Goal: Find specific page/section: Find specific page/section

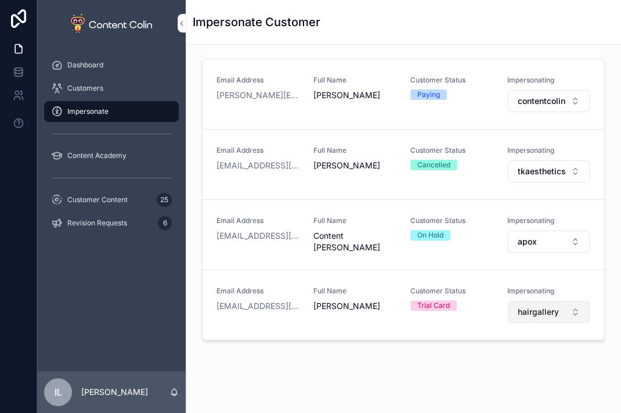
click at [545, 313] on span "hairgallery" at bounding box center [538, 312] width 41 height 12
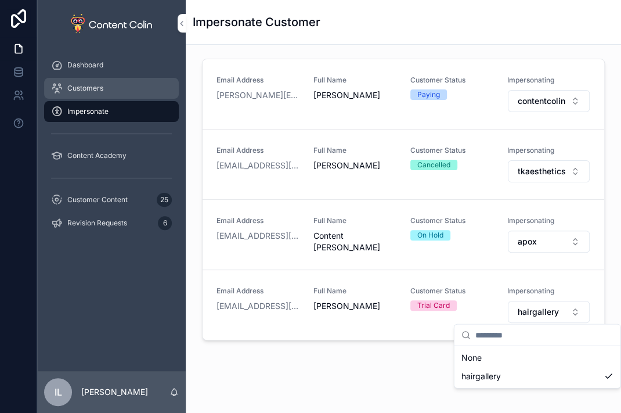
click at [130, 94] on div "Customers" at bounding box center [111, 88] width 121 height 19
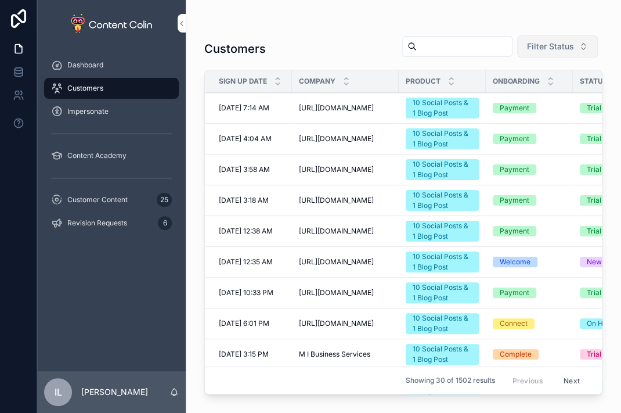
click at [553, 45] on span "Filter Status" at bounding box center [550, 47] width 47 height 12
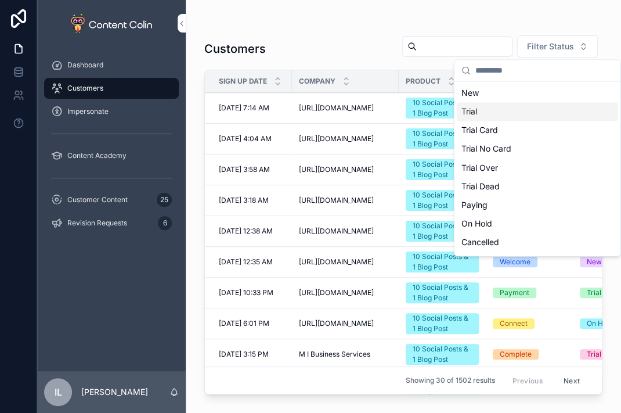
click at [517, 106] on div "Trial" at bounding box center [537, 111] width 161 height 19
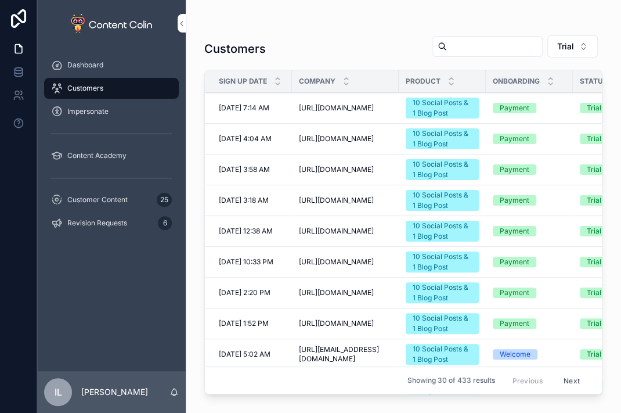
click at [334, 94] on td "[URL][DOMAIN_NAME] [URL][DOMAIN_NAME]" at bounding box center [345, 108] width 107 height 31
click at [333, 106] on span "[URL][DOMAIN_NAME]" at bounding box center [336, 107] width 75 height 9
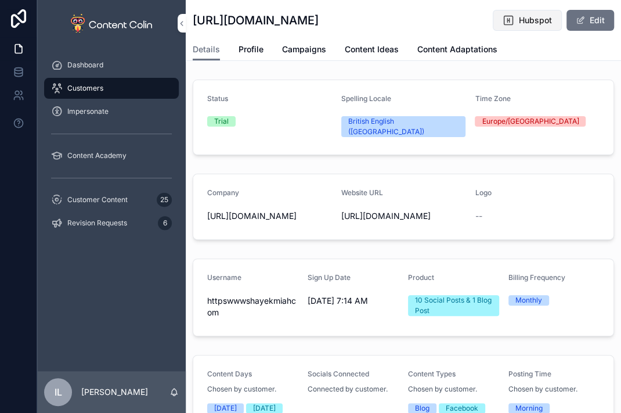
click at [519, 18] on span "Hubspot" at bounding box center [535, 21] width 33 height 12
click at [124, 84] on div "Customers" at bounding box center [111, 88] width 121 height 19
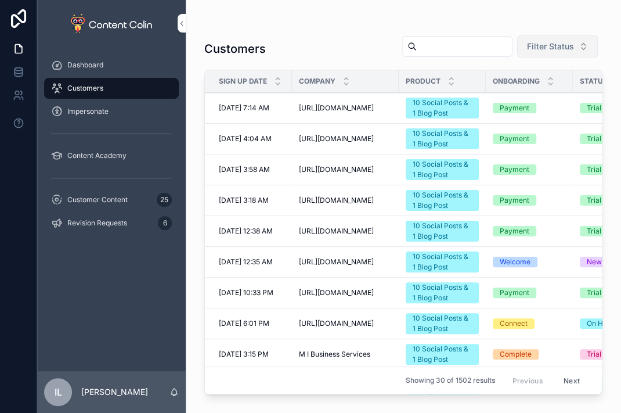
click at [553, 45] on span "Filter Status" at bounding box center [550, 47] width 47 height 12
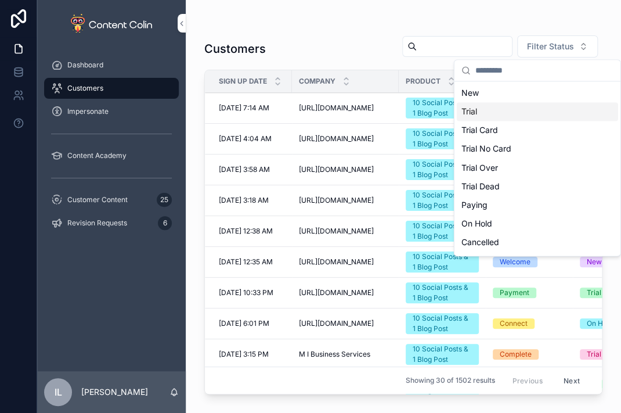
click at [535, 110] on div "Trial" at bounding box center [537, 111] width 161 height 19
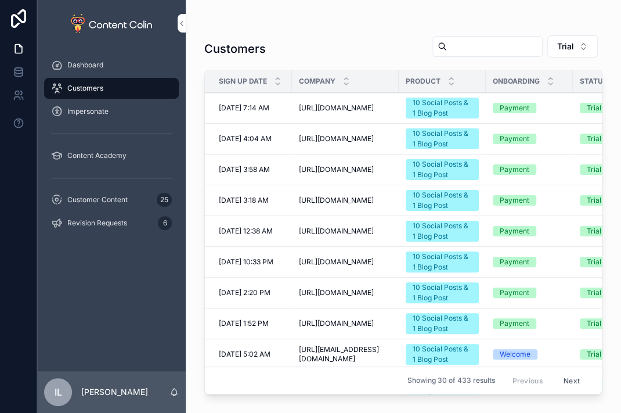
click at [349, 138] on span "[URL][DOMAIN_NAME]" at bounding box center [336, 138] width 75 height 9
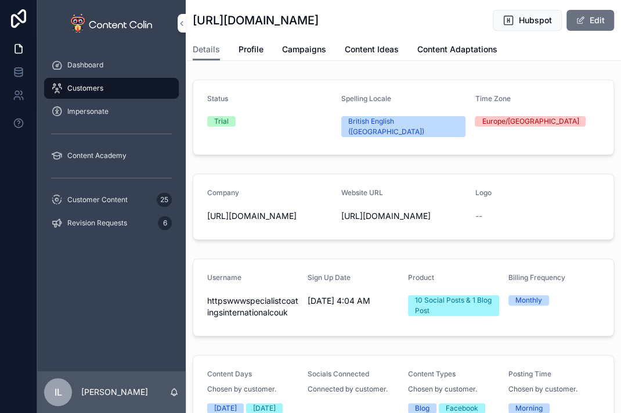
drag, startPoint x: 518, startPoint y: 25, endPoint x: 499, endPoint y: 152, distance: 128.0
click at [499, 151] on div "[URL][DOMAIN_NAME] Hubspot Edit Details Details Profile Campaigns Content Ideas…" at bounding box center [403, 335] width 435 height 670
click at [526, 15] on span "Hubspot" at bounding box center [535, 21] width 33 height 12
click at [122, 64] on div "Dashboard" at bounding box center [111, 65] width 121 height 19
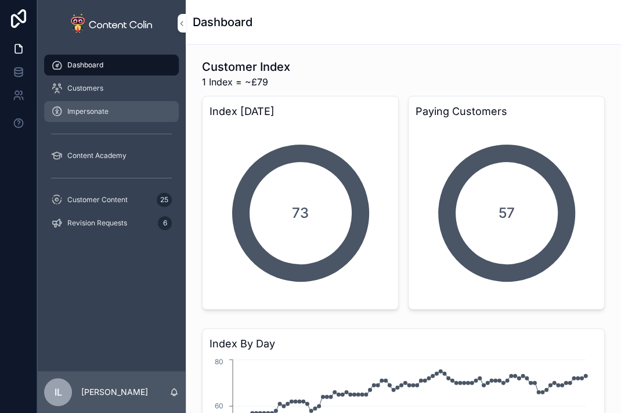
click at [145, 106] on div "Impersonate" at bounding box center [111, 111] width 121 height 19
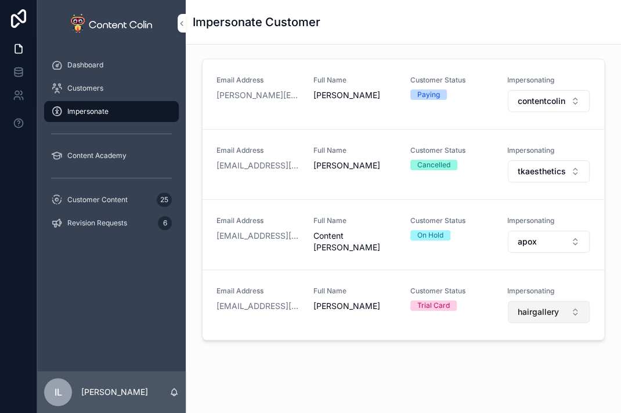
click at [529, 306] on span "hairgallery" at bounding box center [538, 312] width 41 height 12
type input "***"
click at [525, 367] on div "zerowastesupplyco" at bounding box center [538, 357] width 166 height 23
click at [523, 362] on span "zerowastesupplyco" at bounding box center [498, 358] width 74 height 12
click at [533, 306] on span "zerowastesupplyco" at bounding box center [542, 312] width 48 height 12
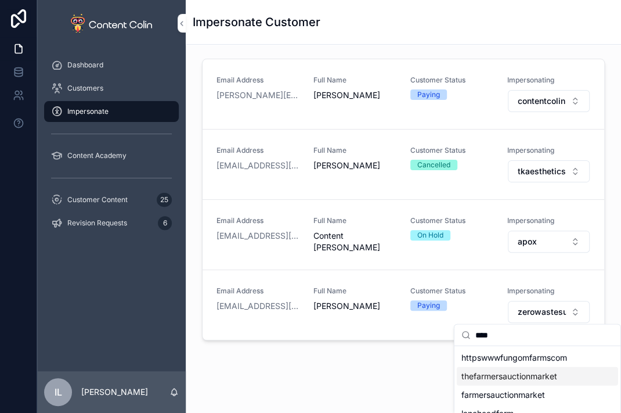
type input "****"
click at [540, 376] on span "thefarmersauctionmarket" at bounding box center [509, 376] width 96 height 12
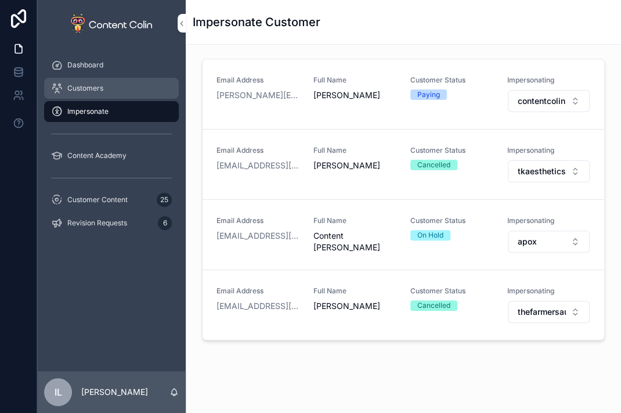
click at [118, 90] on div "Customers" at bounding box center [111, 88] width 121 height 19
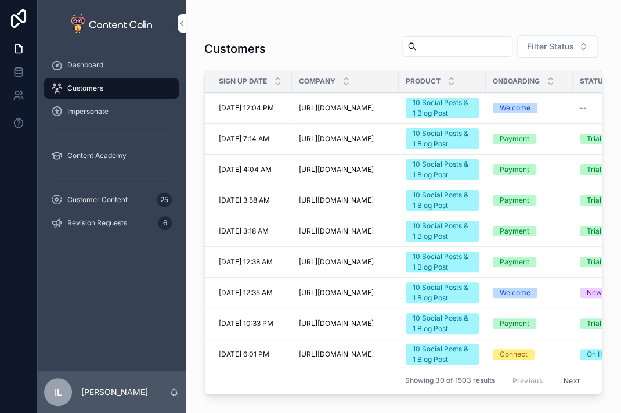
click at [417, 46] on input "scrollable content" at bounding box center [464, 46] width 95 height 16
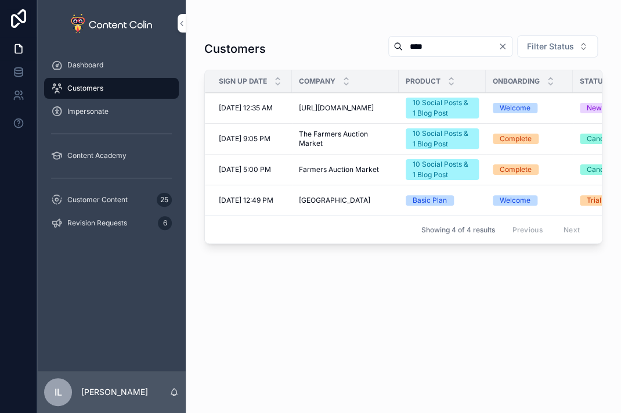
type input "****"
click at [338, 142] on span "The Farmers Auction Market" at bounding box center [345, 138] width 93 height 19
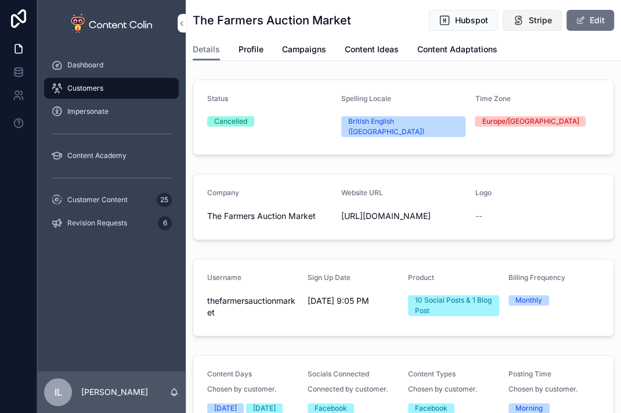
click at [513, 26] on icon "scrollable content" at bounding box center [519, 21] width 12 height 12
